Goal: Task Accomplishment & Management: Manage account settings

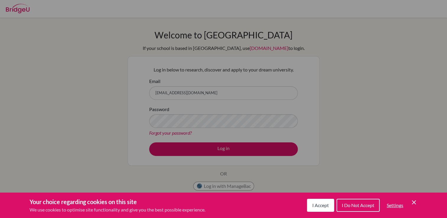
click at [329, 214] on div "Your choice regarding cookies on this site We use cookies to optimise site func…" at bounding box center [223, 205] width 447 height 25
drag, startPoint x: 329, startPoint y: 214, endPoint x: 316, endPoint y: 201, distance: 18.8
click at [316, 201] on button "I Accept" at bounding box center [320, 205] width 27 height 13
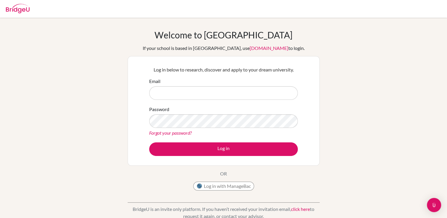
click at [185, 90] on input "Email" at bounding box center [223, 93] width 149 height 14
type input "[PERSON_NAME][EMAIL_ADDRESS][PERSON_NAME][DOMAIN_NAME]"
click at [175, 134] on link "Forgot your password?" at bounding box center [170, 133] width 43 height 6
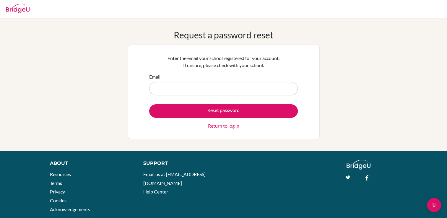
click at [171, 93] on input "Email" at bounding box center [223, 89] width 149 height 14
type input "[PERSON_NAME][EMAIL_ADDRESS][PERSON_NAME][DOMAIN_NAME]"
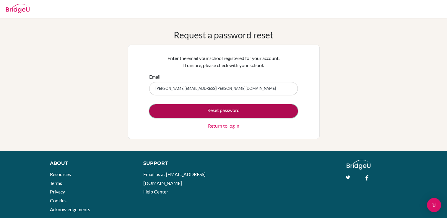
click at [191, 111] on button "Reset password" at bounding box center [223, 111] width 149 height 14
